Goal: Transaction & Acquisition: Purchase product/service

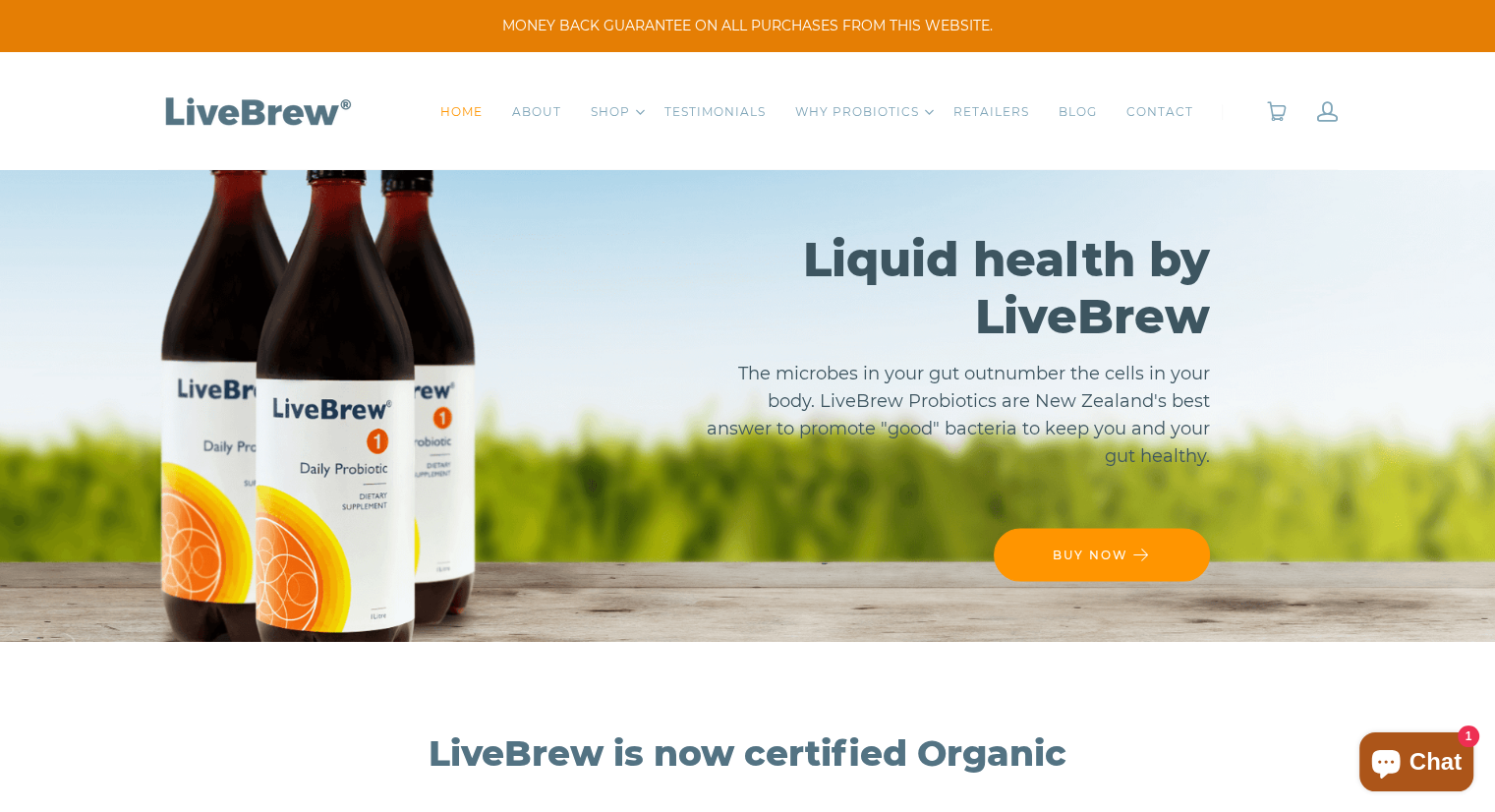
click at [1090, 547] on span "BUY NOW" at bounding box center [1090, 554] width 76 height 15
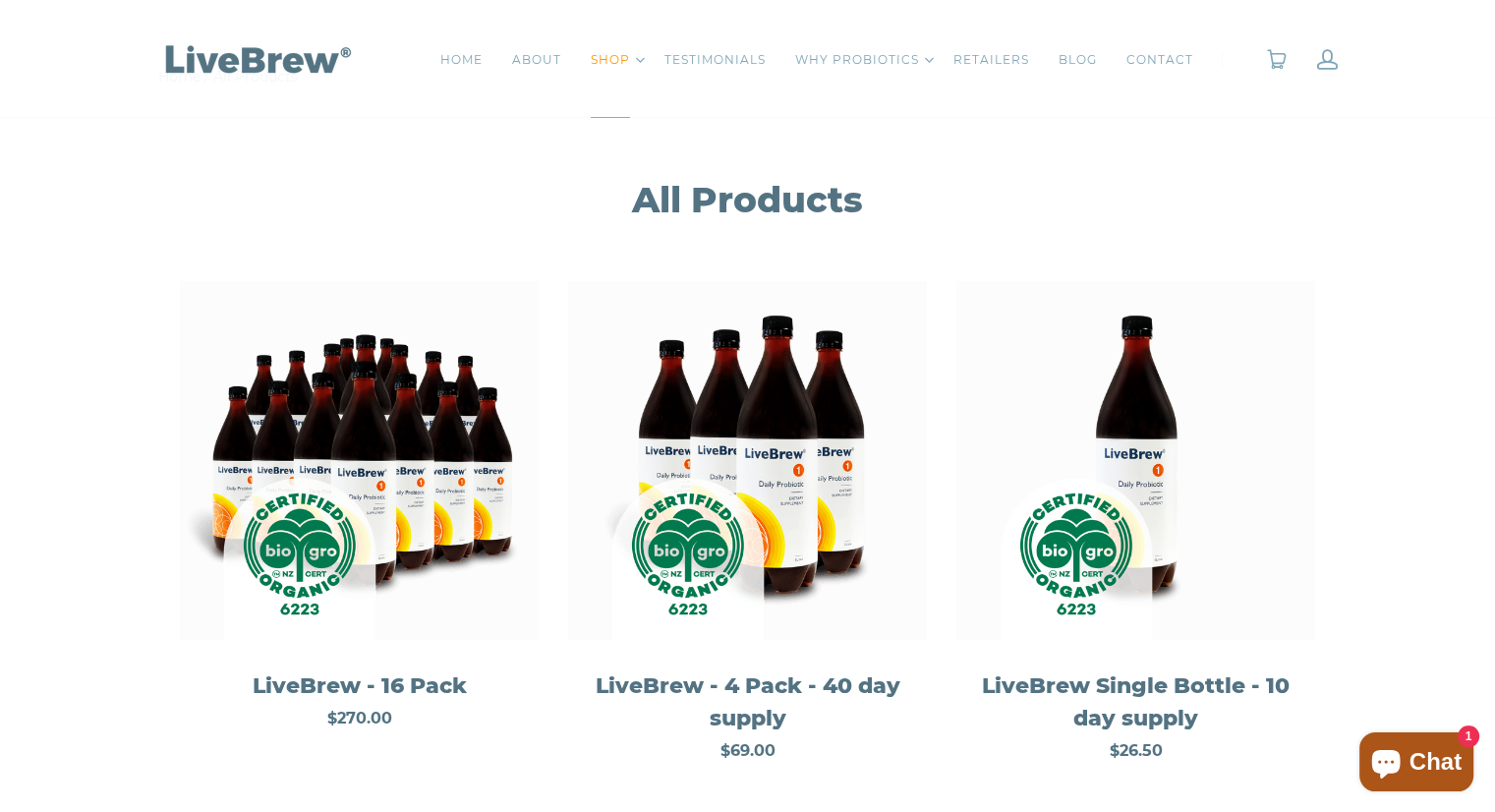
scroll to position [328, 0]
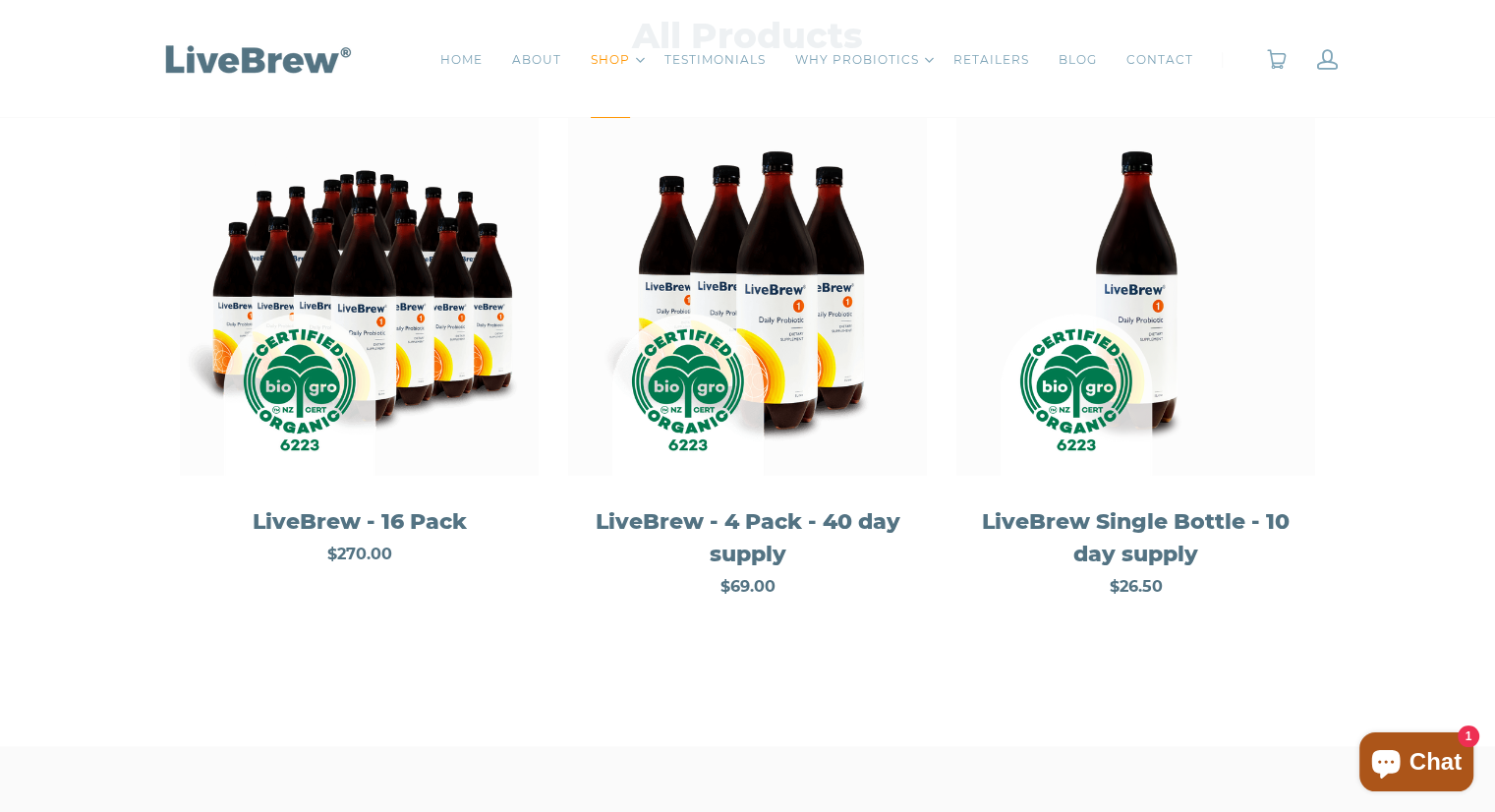
click at [814, 333] on img at bounding box center [747, 296] width 359 height 359
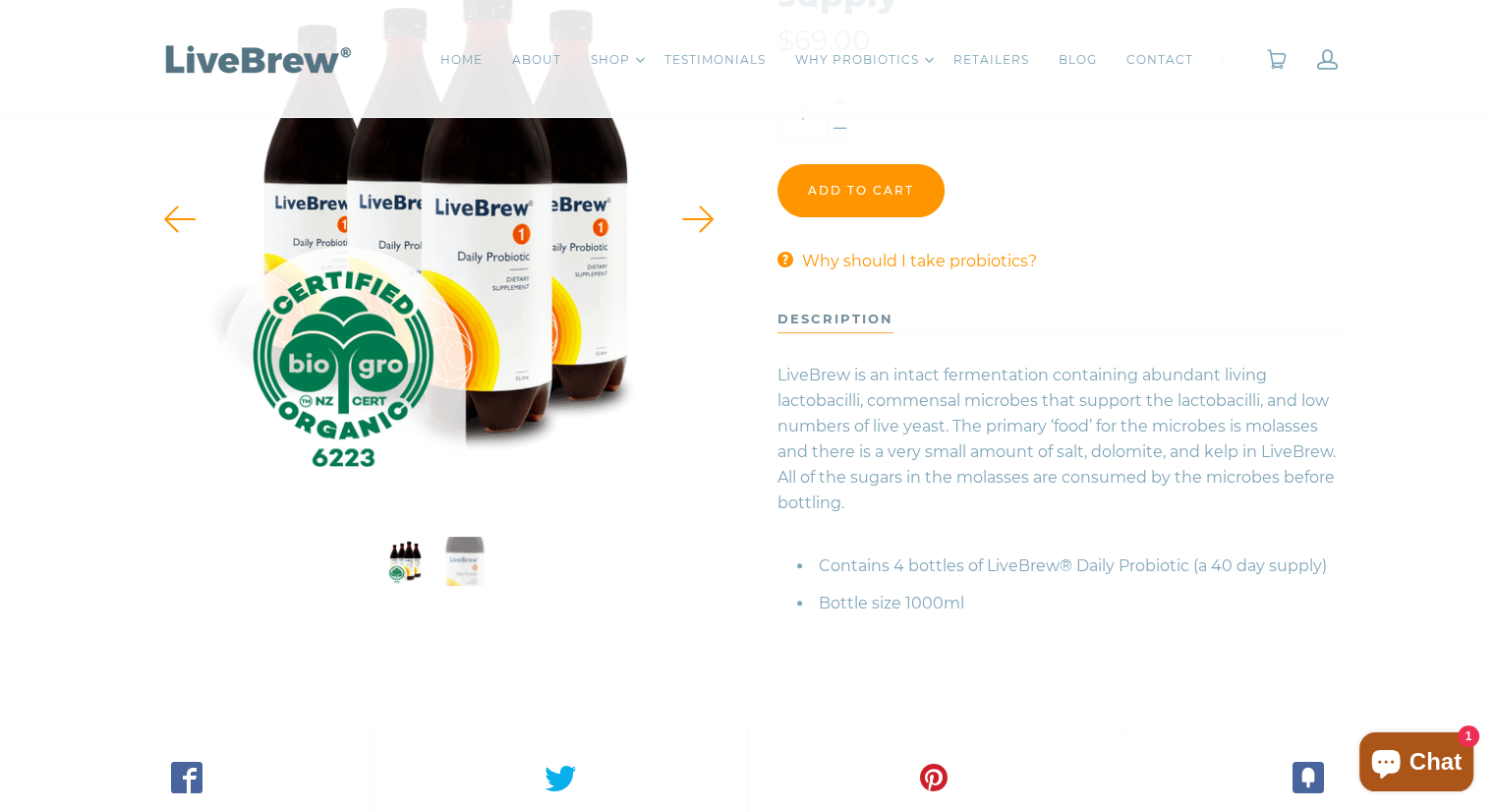
scroll to position [491, 0]
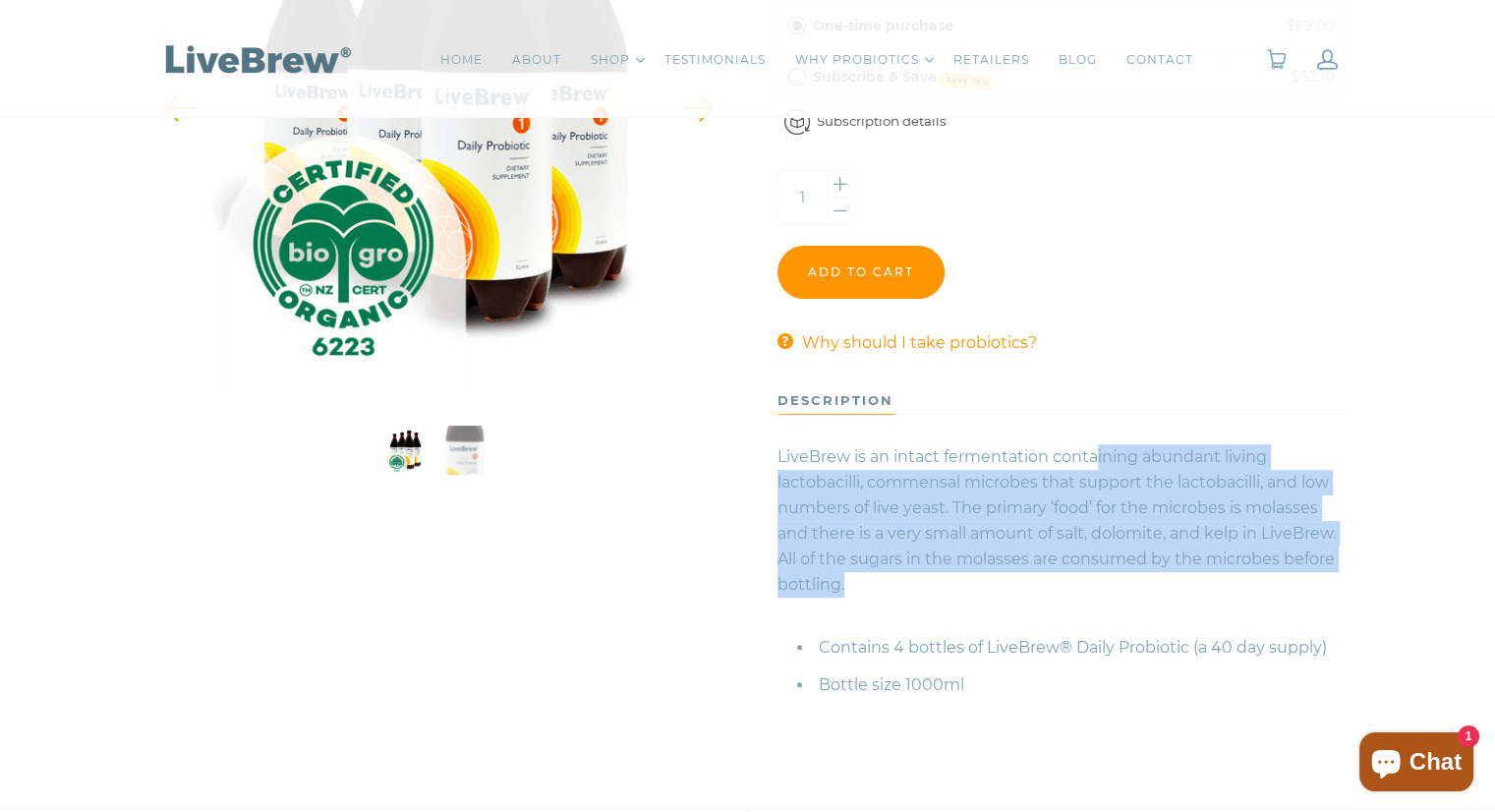
drag, startPoint x: 1103, startPoint y: 426, endPoint x: 1110, endPoint y: 573, distance: 147.2
click at [1110, 573] on div "LiveBrew is an intact fermentation containing abundant living lactobacilli, com…" at bounding box center [1061, 557] width 568 height 283
click at [1110, 573] on p "LiveBrew is an intact fermentation containing abundant living lactobacilli, com…" at bounding box center [1061, 522] width 568 height 183
drag, startPoint x: 1075, startPoint y: 575, endPoint x: 1057, endPoint y: 414, distance: 162.0
click at [1057, 415] on div "LiveBrew is an intact fermentation containing abundant living lactobacilli, com…" at bounding box center [1061, 557] width 568 height 283
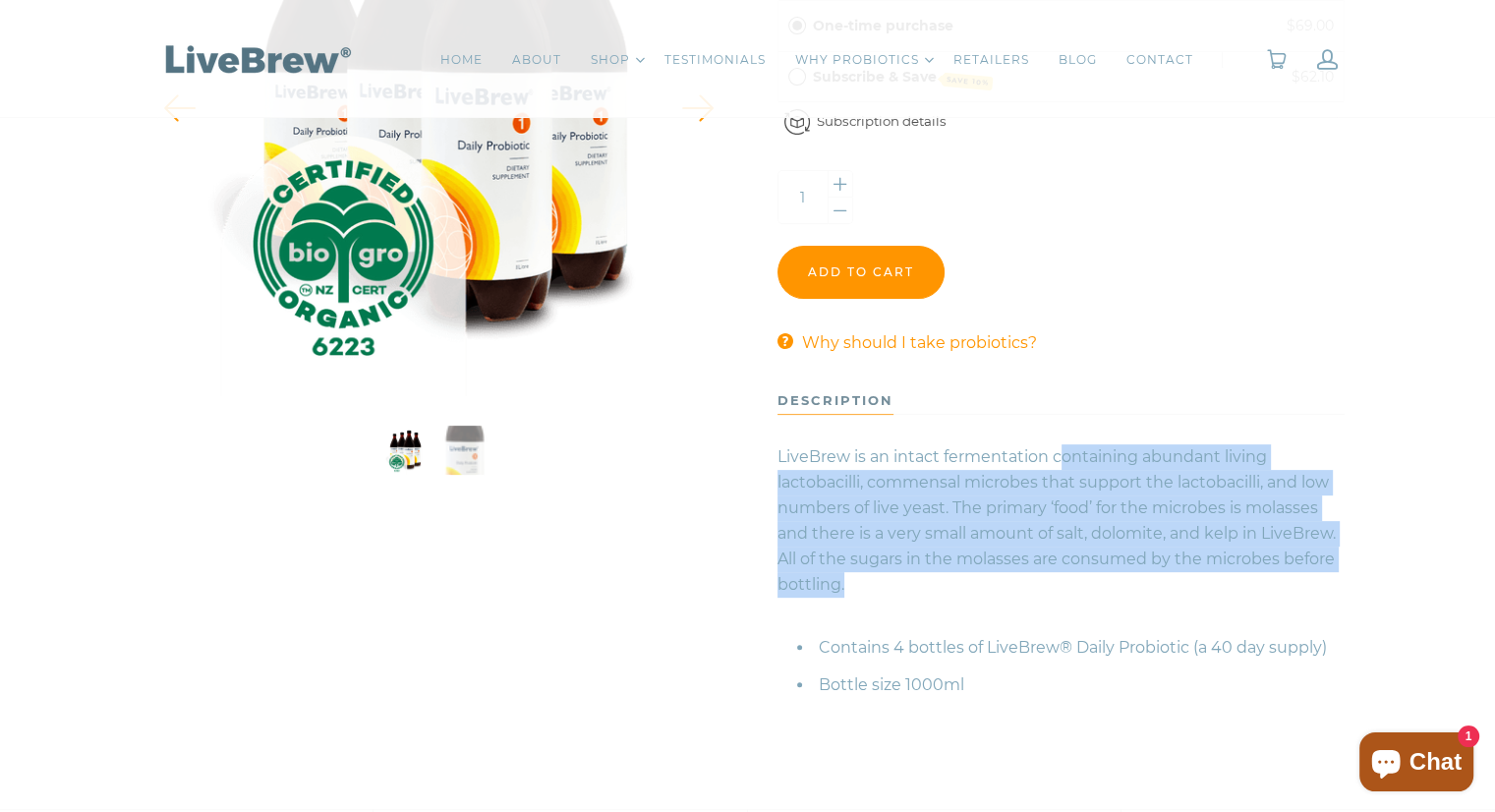
click at [1057, 415] on div "LiveBrew is an intact fermentation containing abundant living lactobacilli, com…" at bounding box center [1061, 557] width 568 height 283
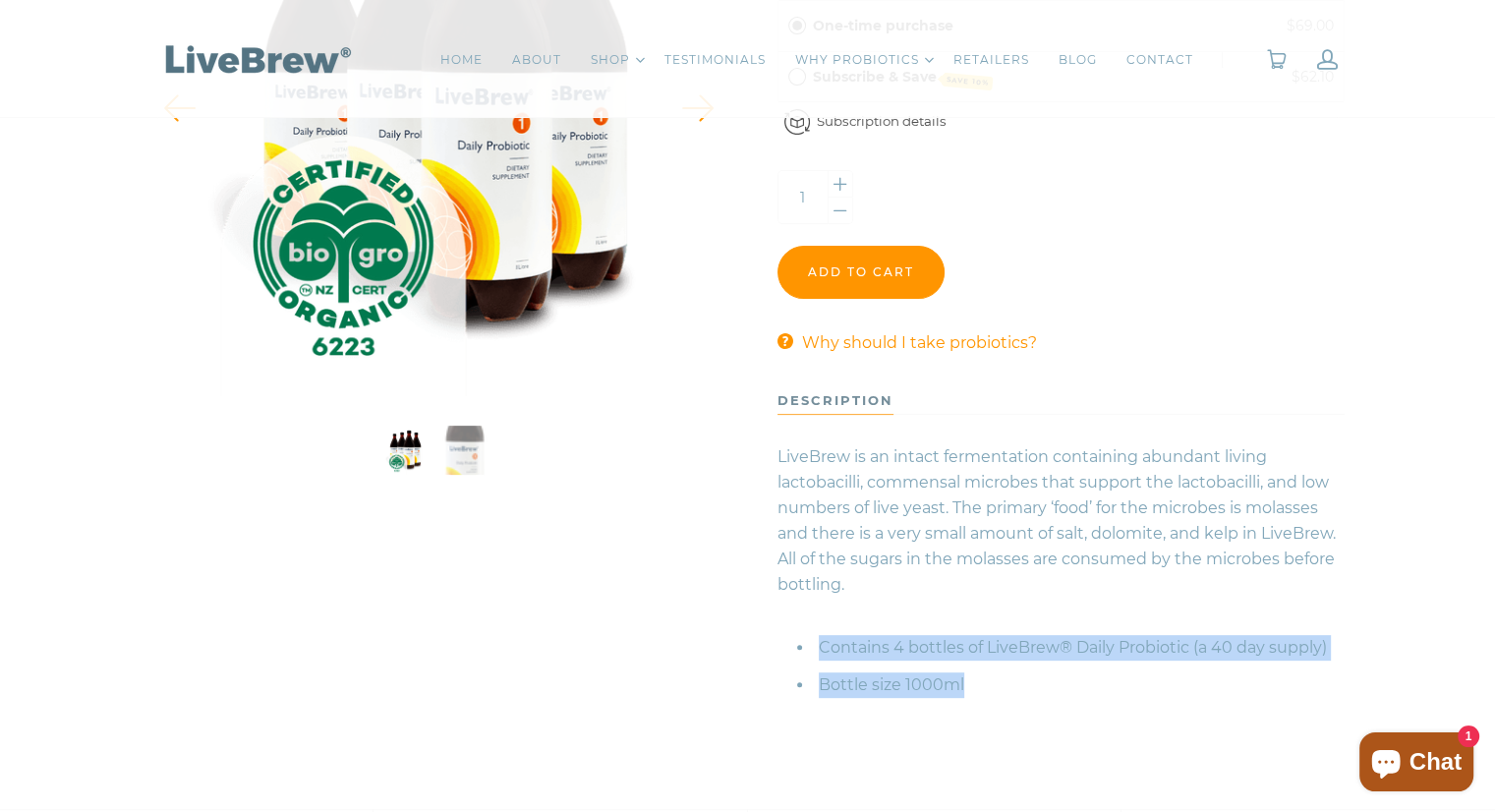
click at [1013, 680] on div "LiveBrew is an intact fermentation containing abundant living lactobacilli, com…" at bounding box center [1061, 564] width 568 height 269
click at [1013, 680] on li "Bottle size 1000ml" at bounding box center [1071, 685] width 548 height 26
drag, startPoint x: 1044, startPoint y: 681, endPoint x: 1045, endPoint y: 614, distance: 67.0
click at [1045, 614] on div "LiveBrew is an intact fermentation containing abundant living lactobacilli, com…" at bounding box center [1061, 564] width 568 height 269
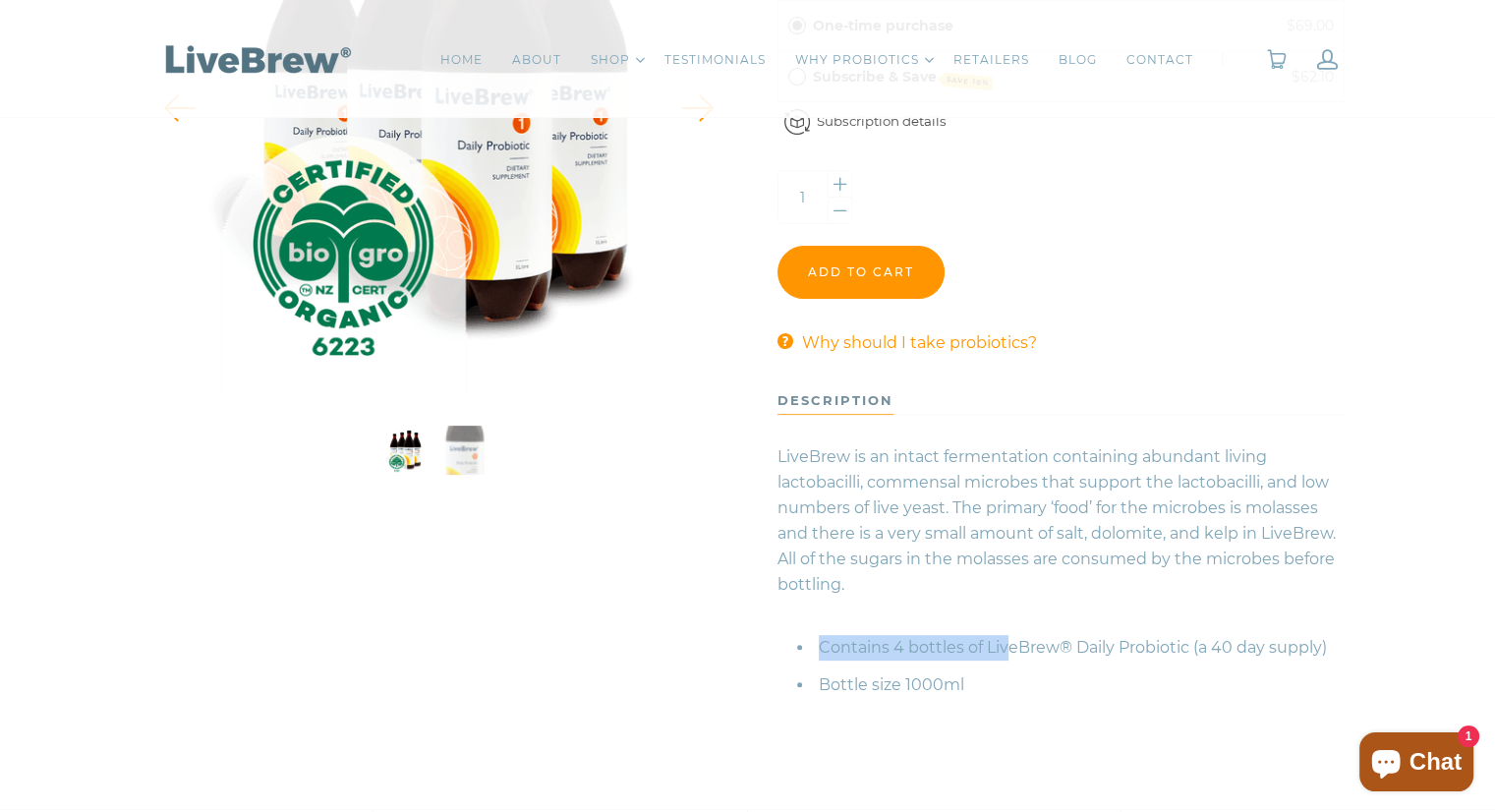
drag, startPoint x: 999, startPoint y: 590, endPoint x: 1011, endPoint y: 654, distance: 65.1
click at [1011, 654] on div "LiveBrew is an intact fermentation containing abundant living lactobacilli, com…" at bounding box center [1061, 564] width 568 height 269
click at [1011, 654] on li "Contains 4 bottles of LiveBrew® Daily Probiotic (a 40 day supply)" at bounding box center [1071, 648] width 548 height 26
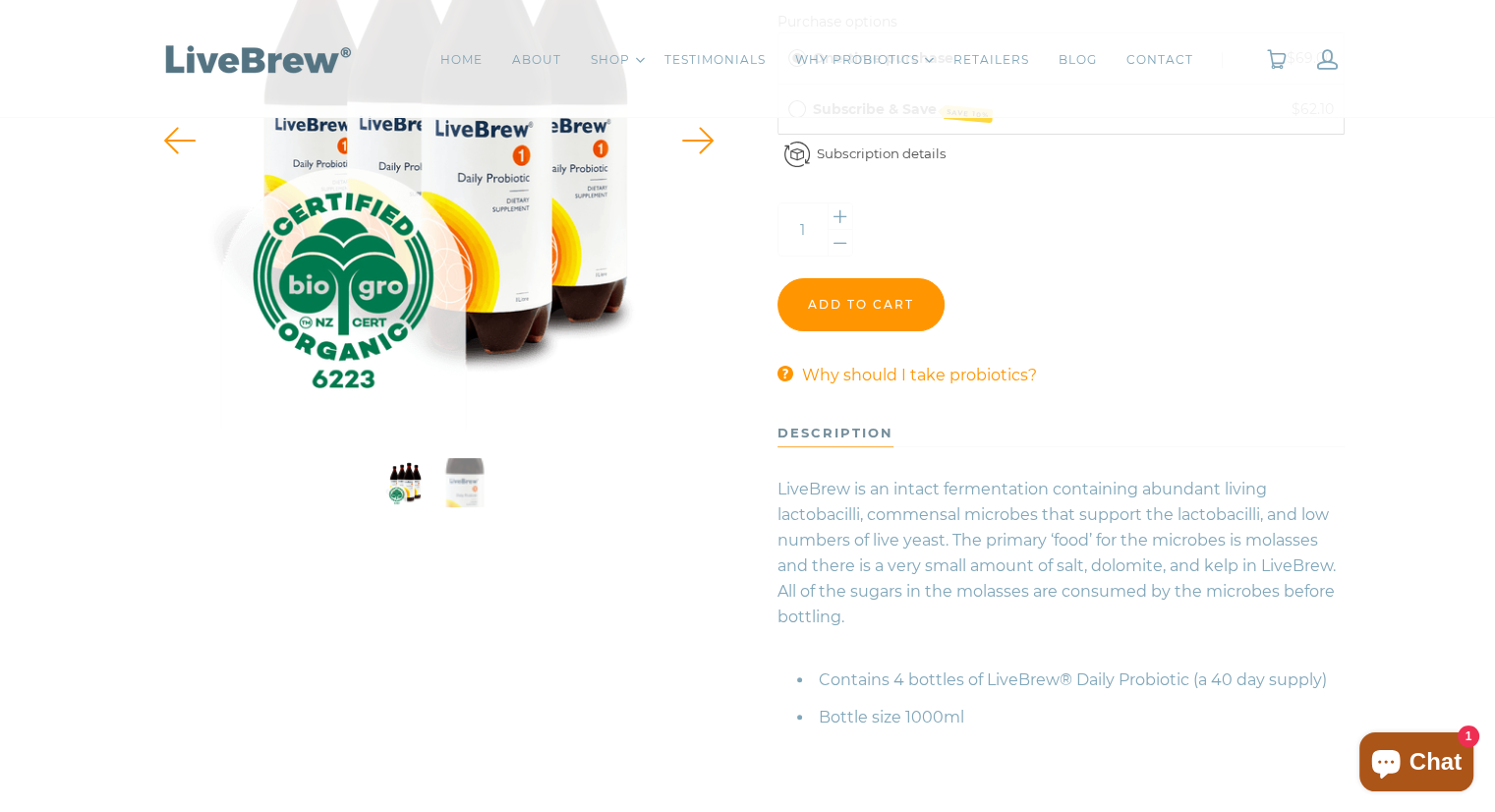
scroll to position [163, 0]
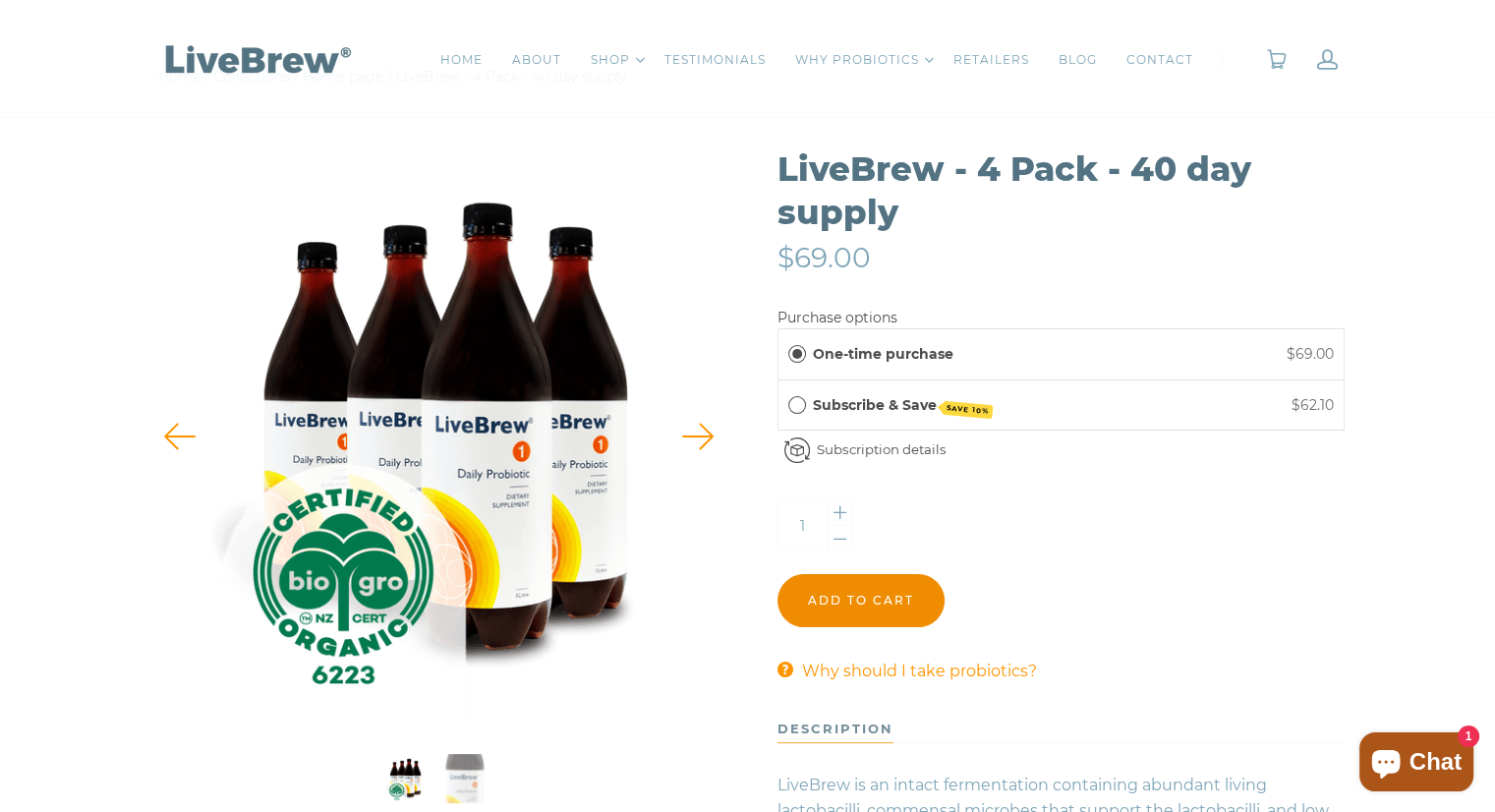
click at [849, 599] on input "Add to cart" at bounding box center [861, 600] width 167 height 53
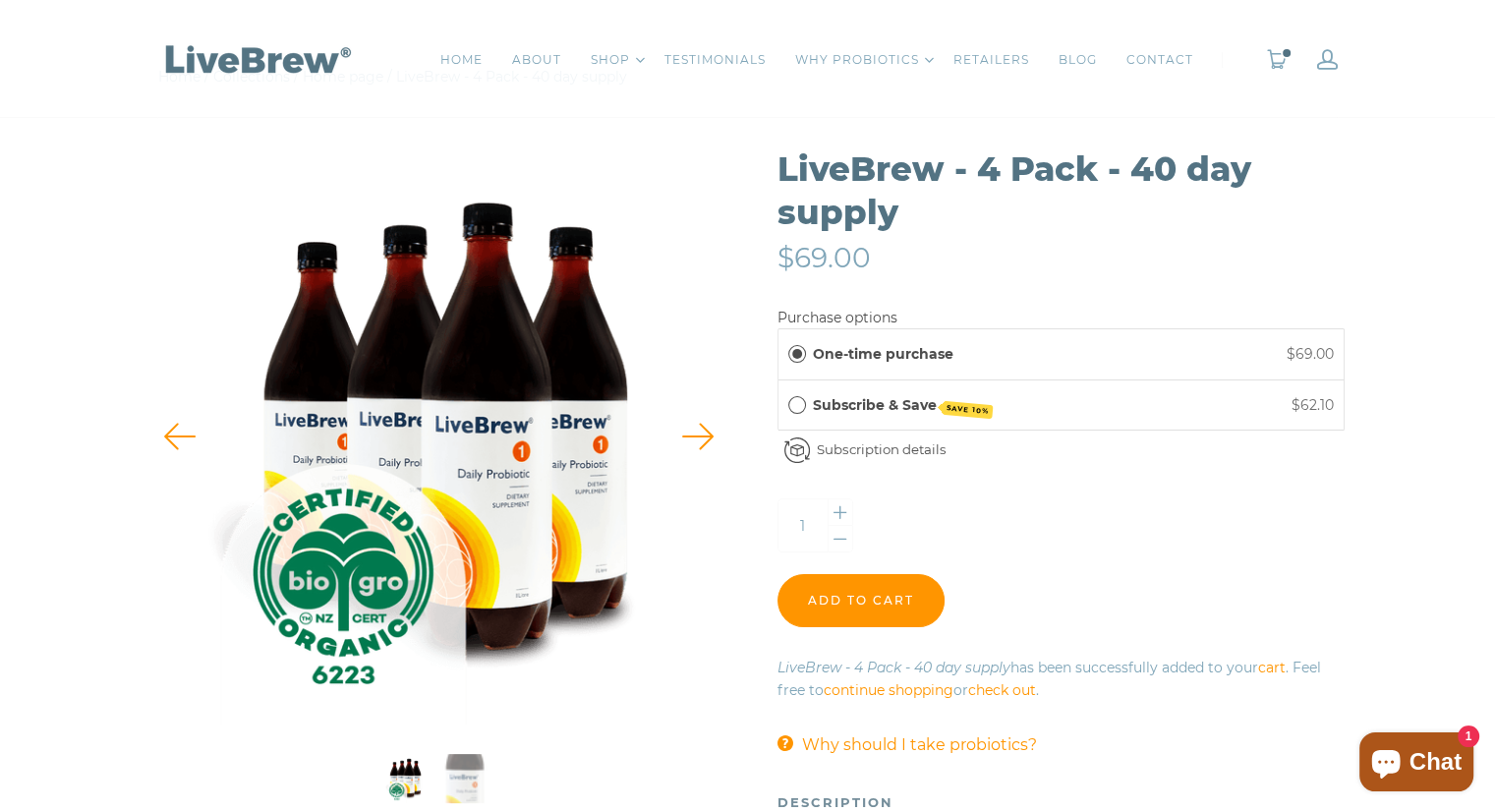
click at [990, 681] on link "check out" at bounding box center [1002, 690] width 68 height 18
